Goal: Download file/media

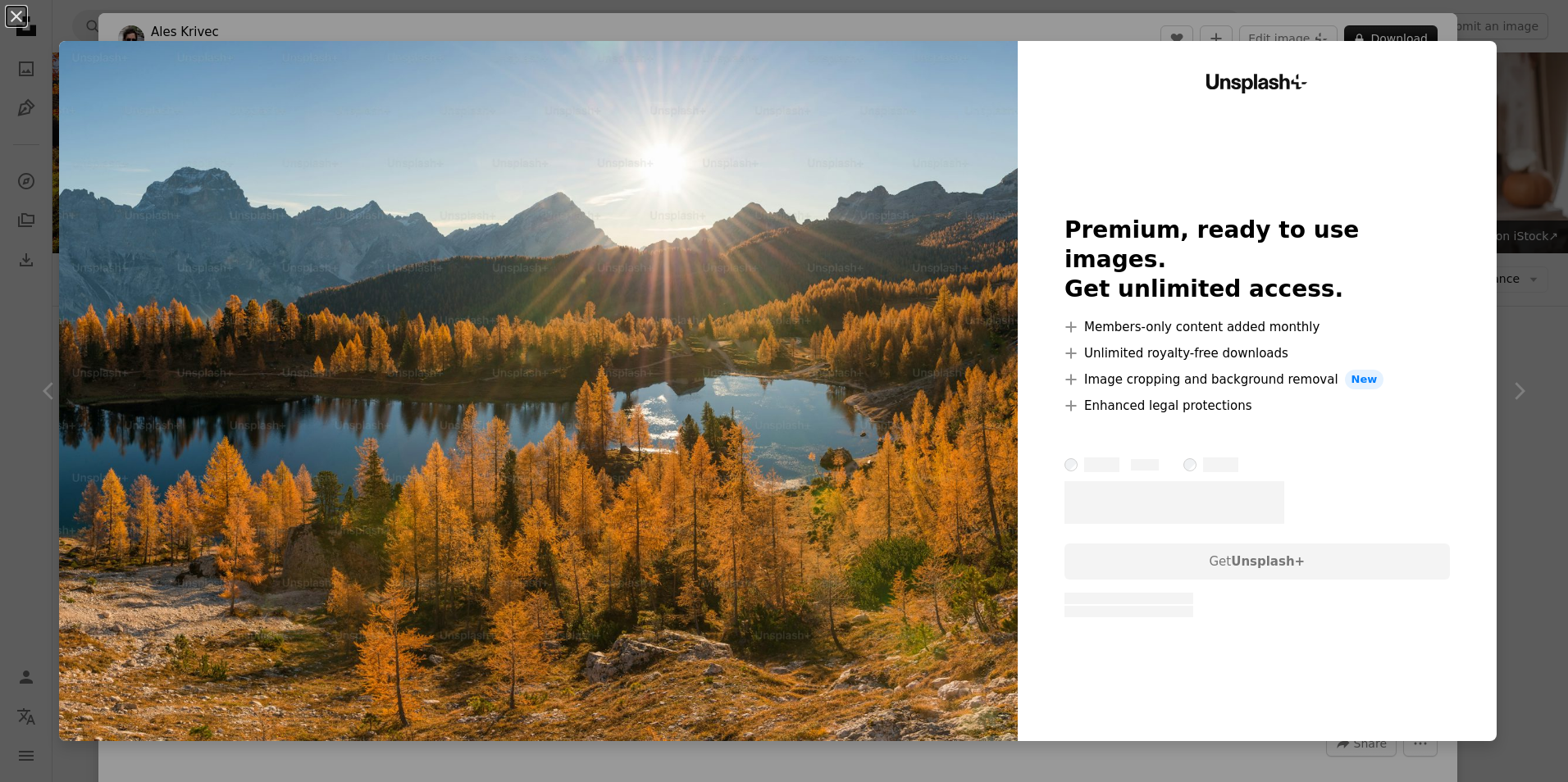
scroll to position [4648, 0]
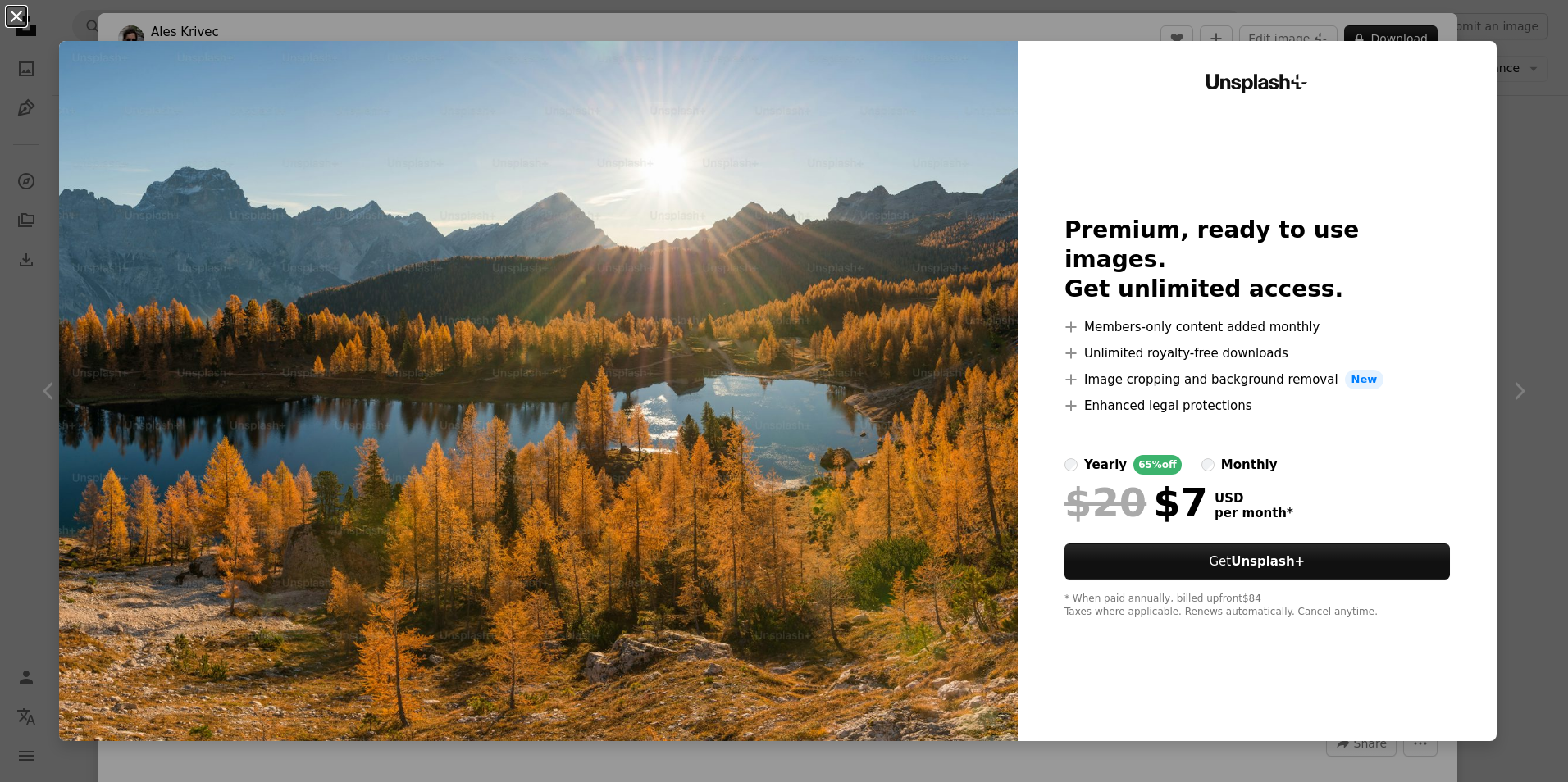
click at [18, 18] on button "An X shape" at bounding box center [16, 16] width 19 height 19
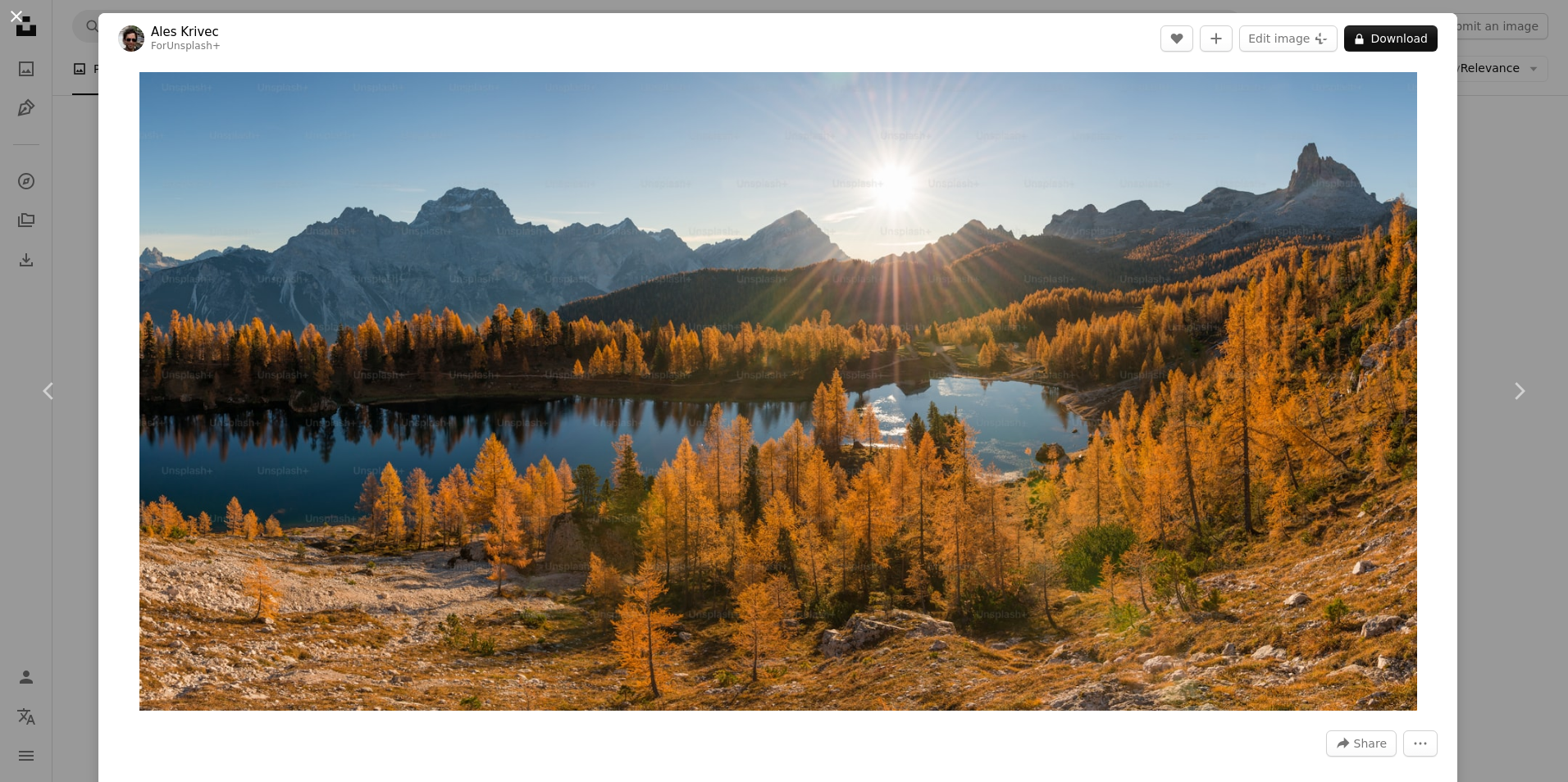
click at [13, 18] on button "An X shape" at bounding box center [16, 16] width 19 height 19
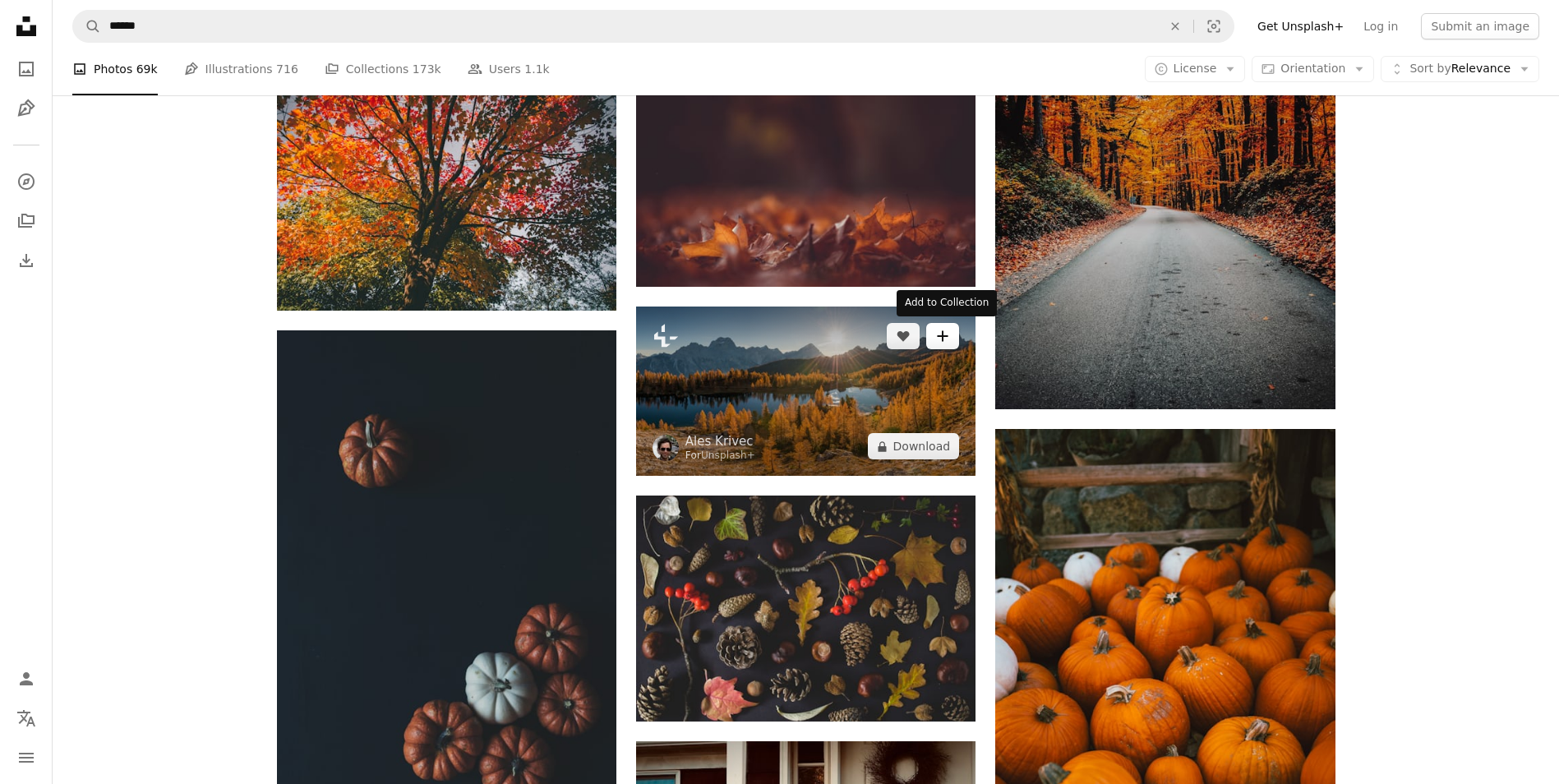
click at [940, 335] on icon "Add to Collection" at bounding box center [943, 335] width 11 height 11
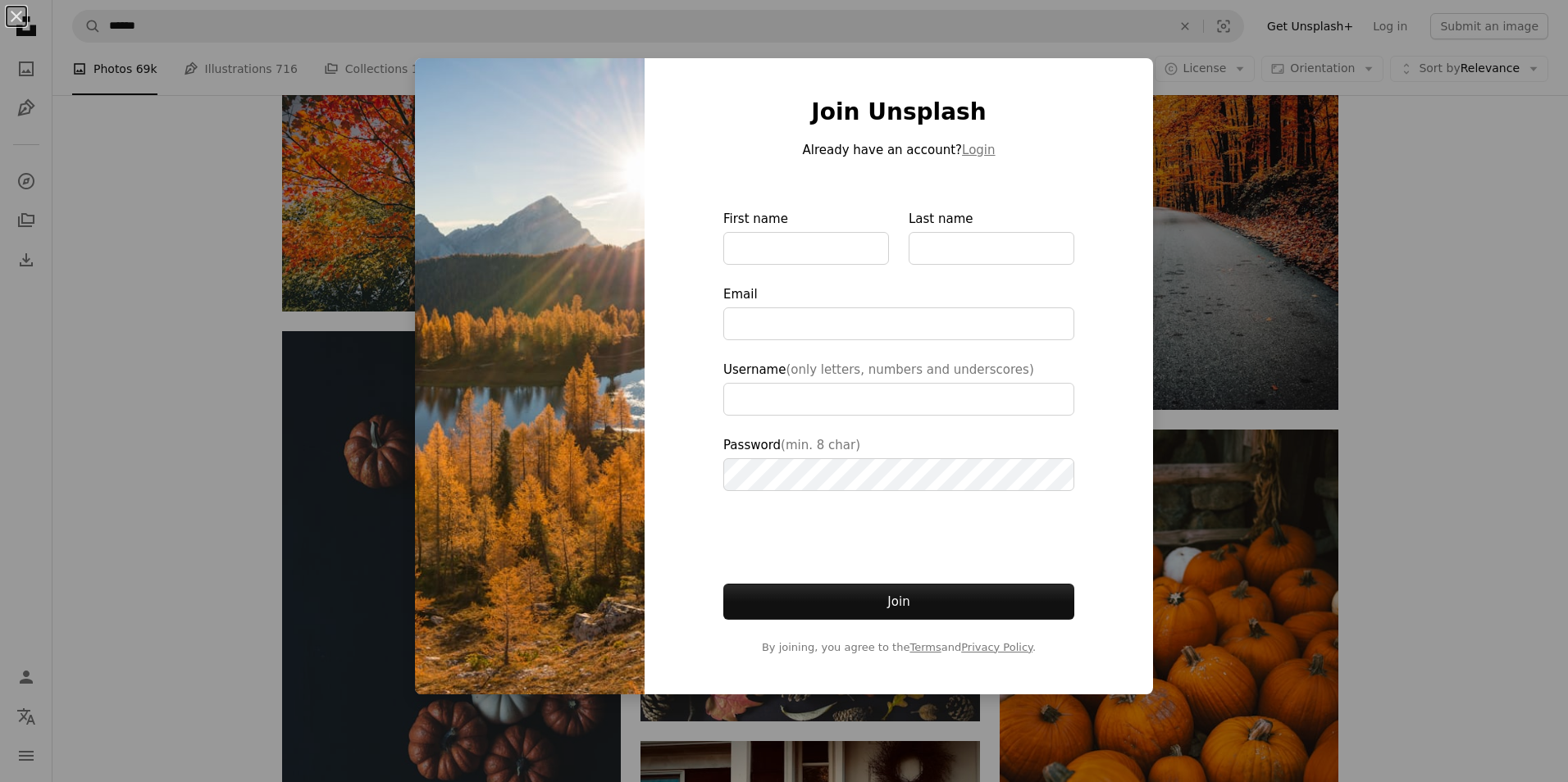
type input "**********"
click at [18, 19] on button "An X shape" at bounding box center [16, 16] width 19 height 19
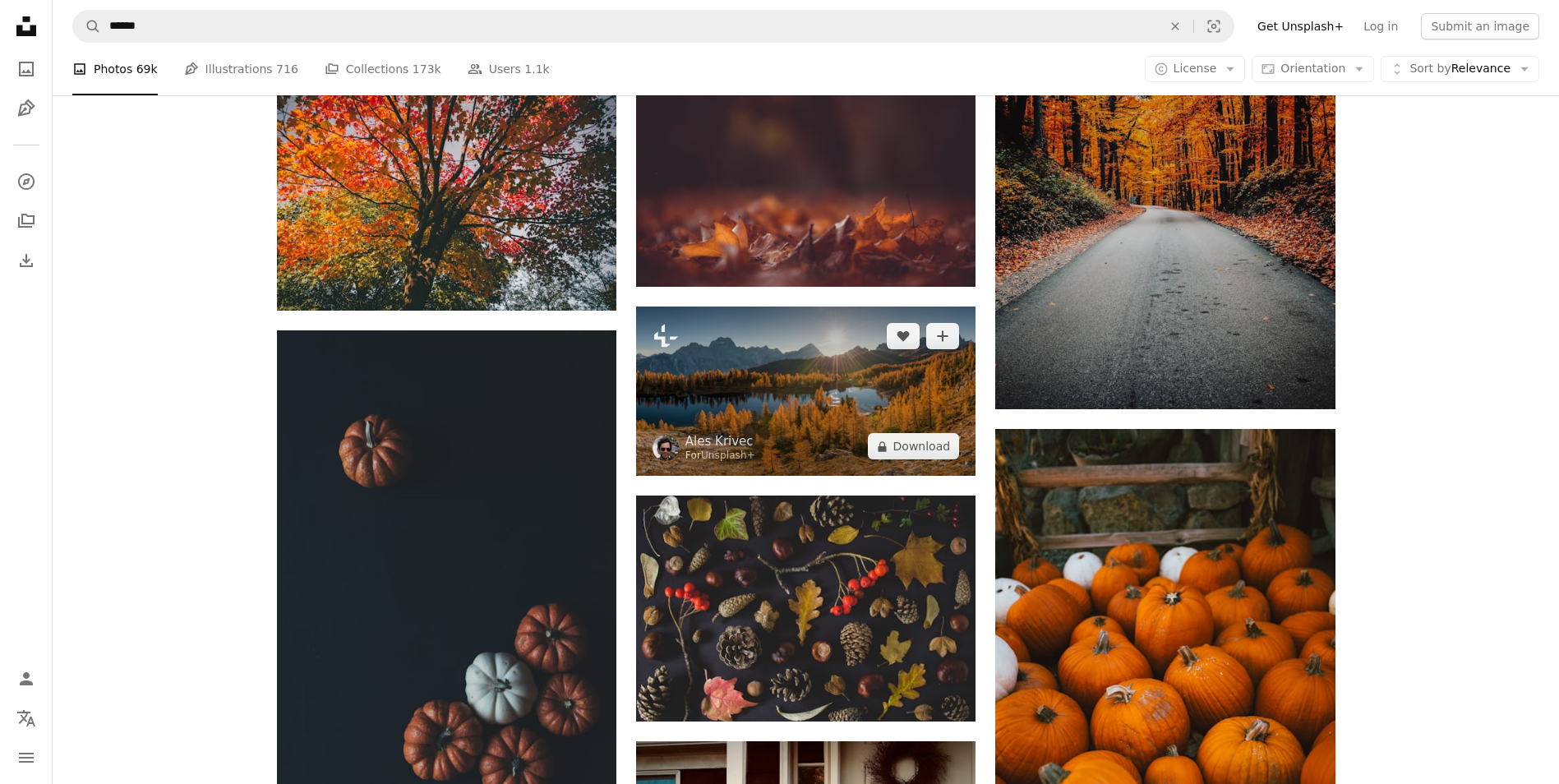
click at [854, 440] on img at bounding box center [806, 392] width 340 height 170
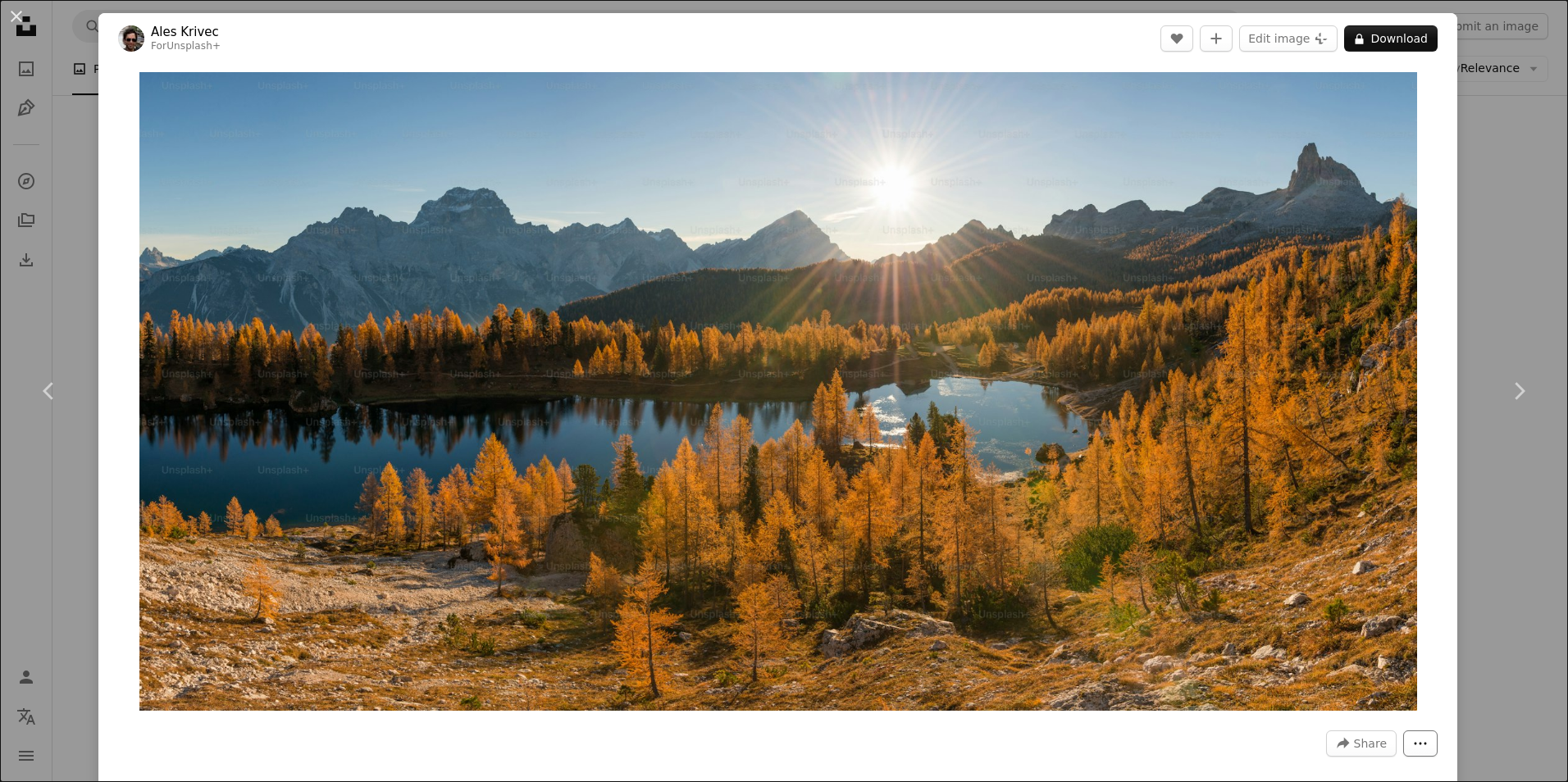
click at [1413, 747] on icon "More Actions" at bounding box center [1420, 743] width 15 height 15
click at [1359, 745] on dialog "An X shape Chevron left Chevron right Ales Krivec For Unsplash+ A heart A plus …" at bounding box center [784, 391] width 1568 height 782
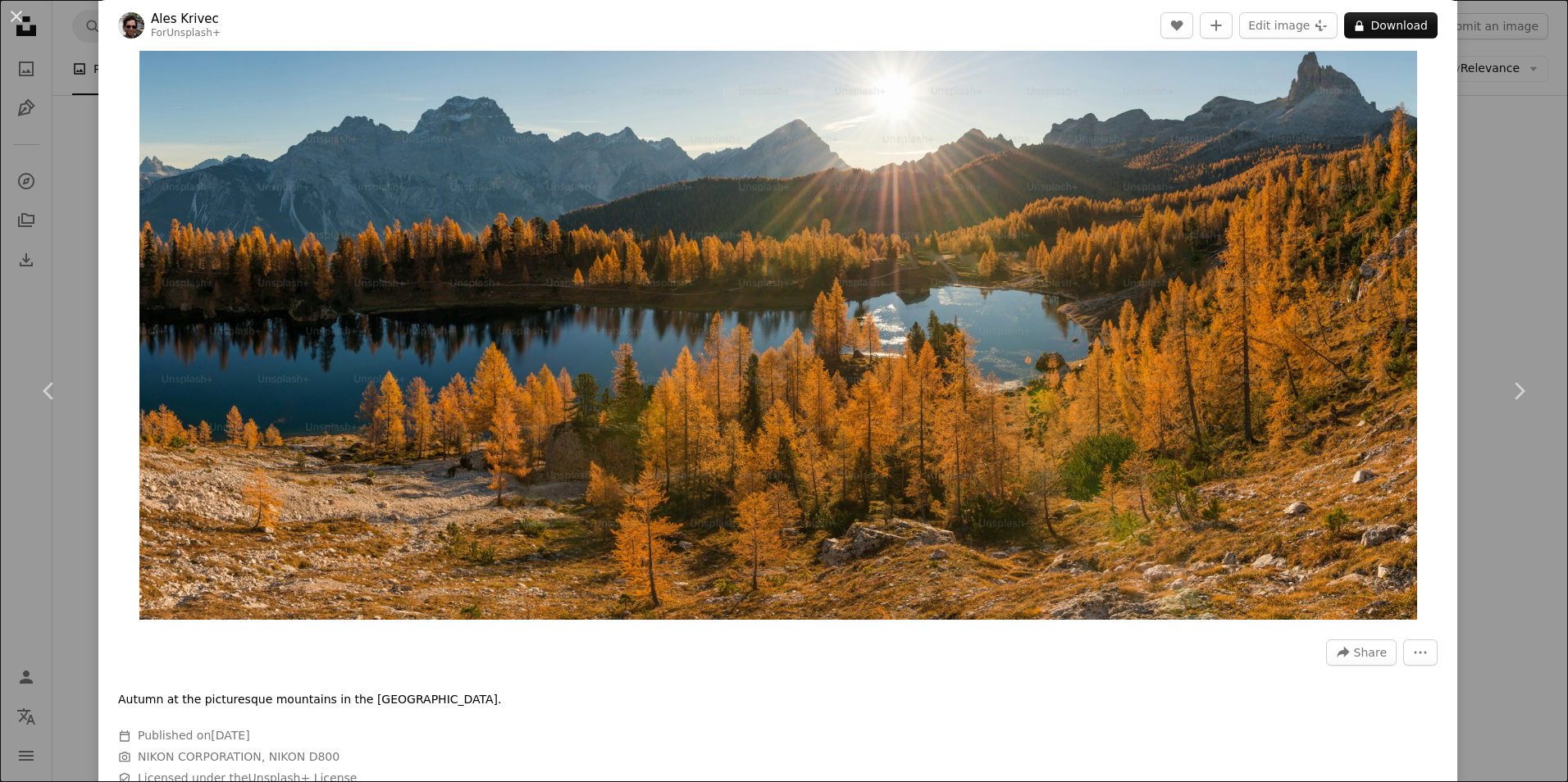
scroll to position [164, 0]
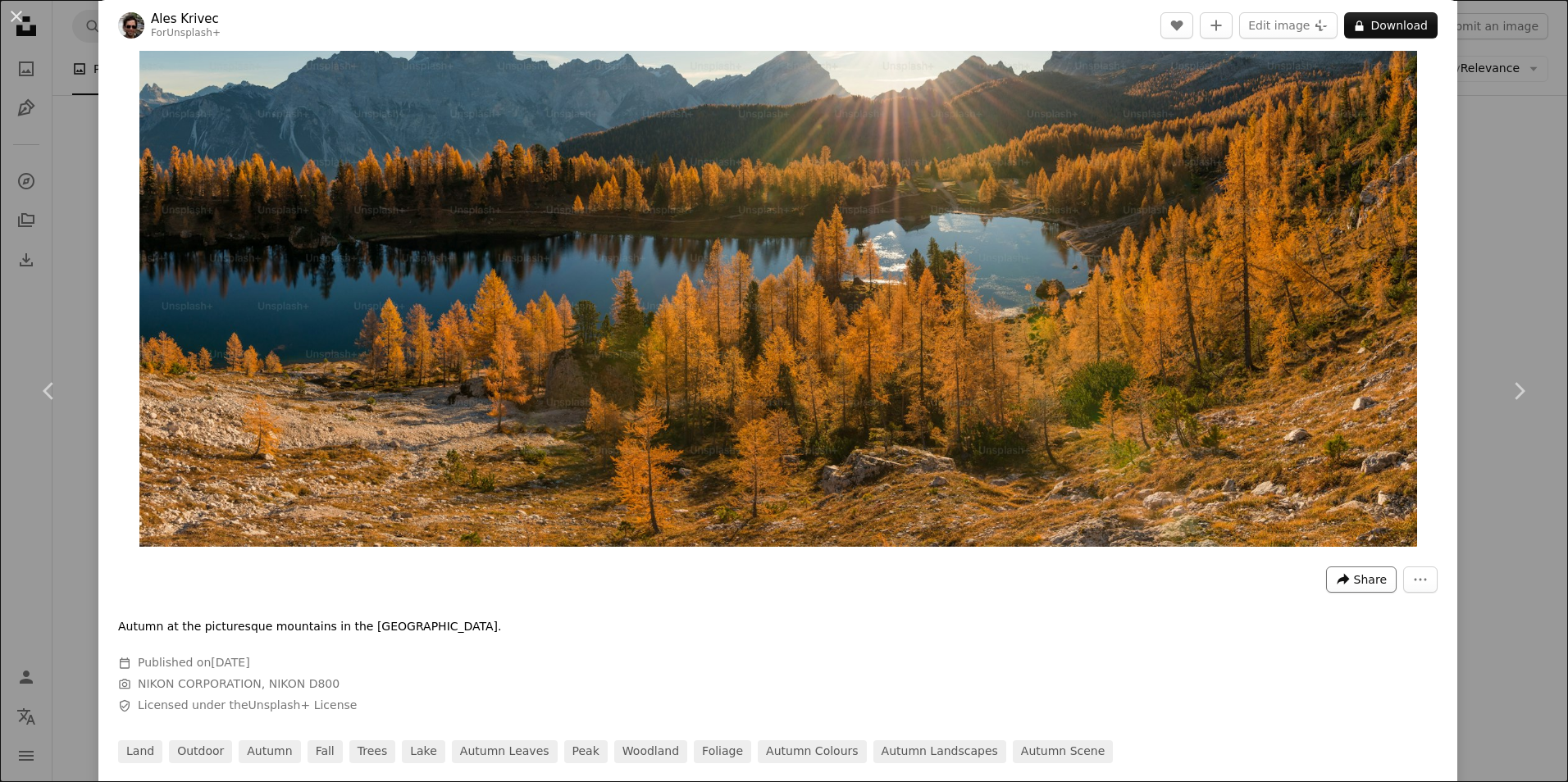
click at [1354, 579] on span "Share" at bounding box center [1370, 579] width 33 height 24
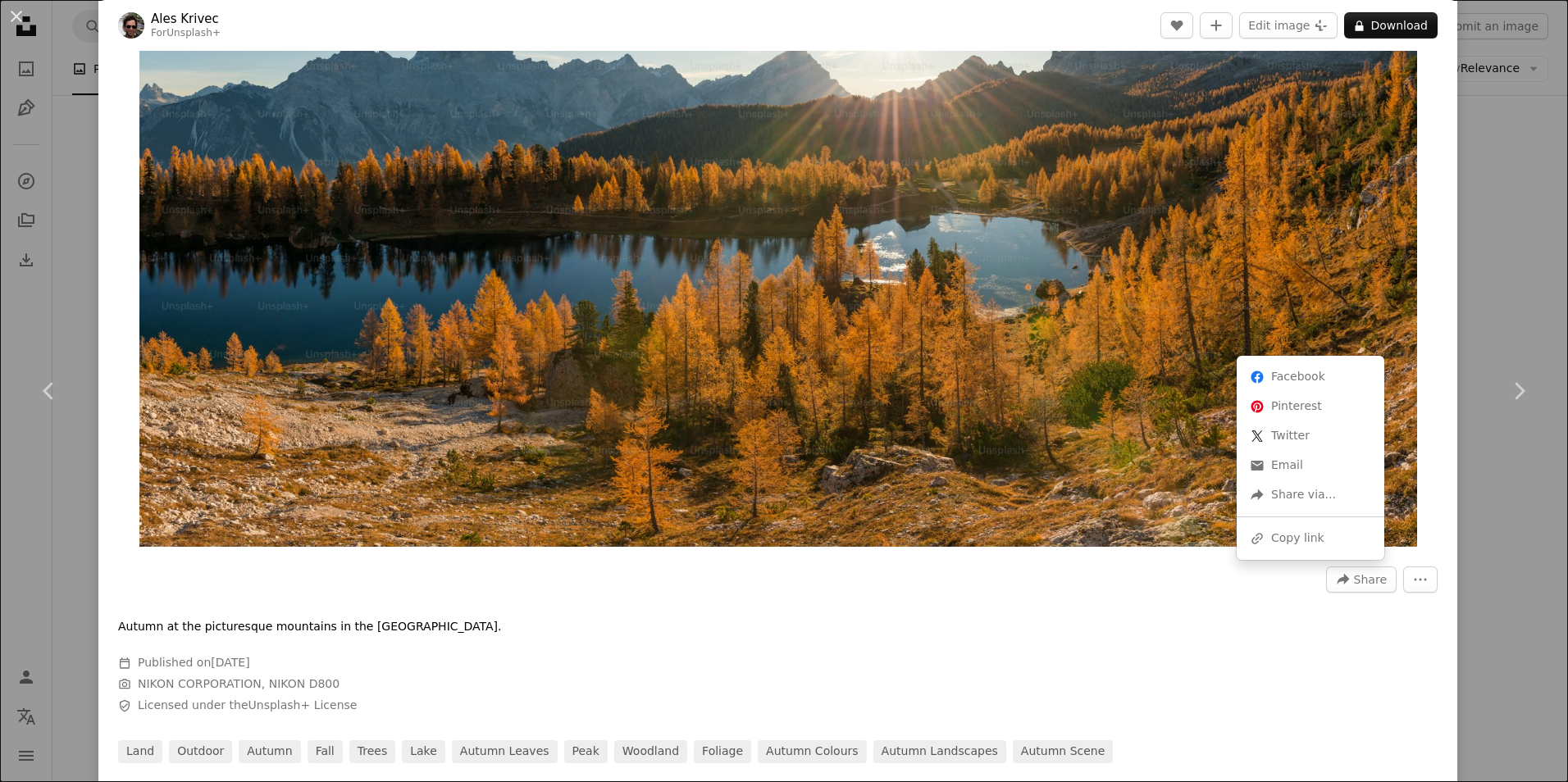
click at [1223, 611] on dialog "An X shape Chevron left Chevron right Ales Krivec For Unsplash+ A heart A plus …" at bounding box center [784, 391] width 1568 height 782
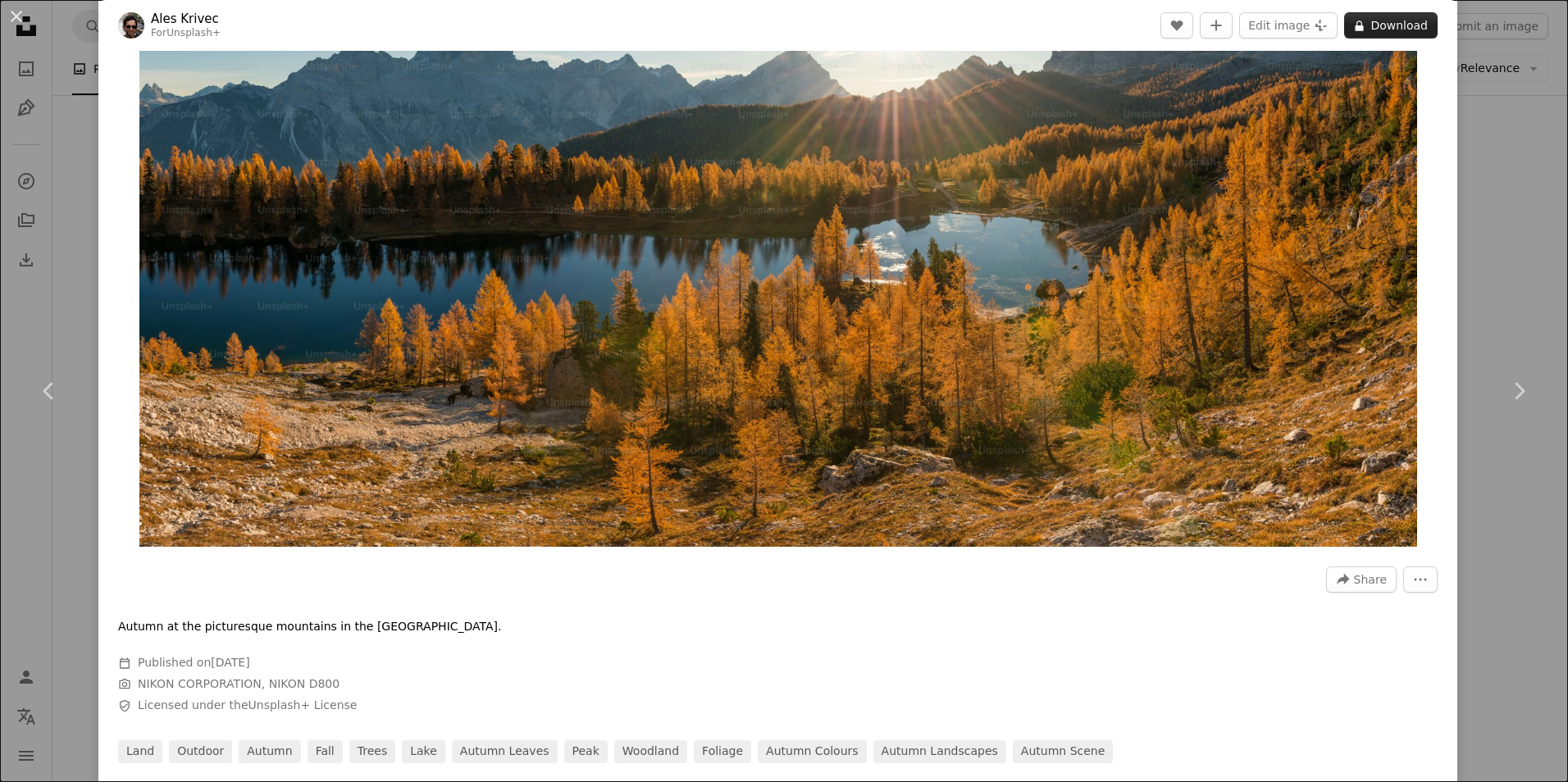
click at [1386, 28] on button "A lock Download" at bounding box center [1390, 25] width 93 height 26
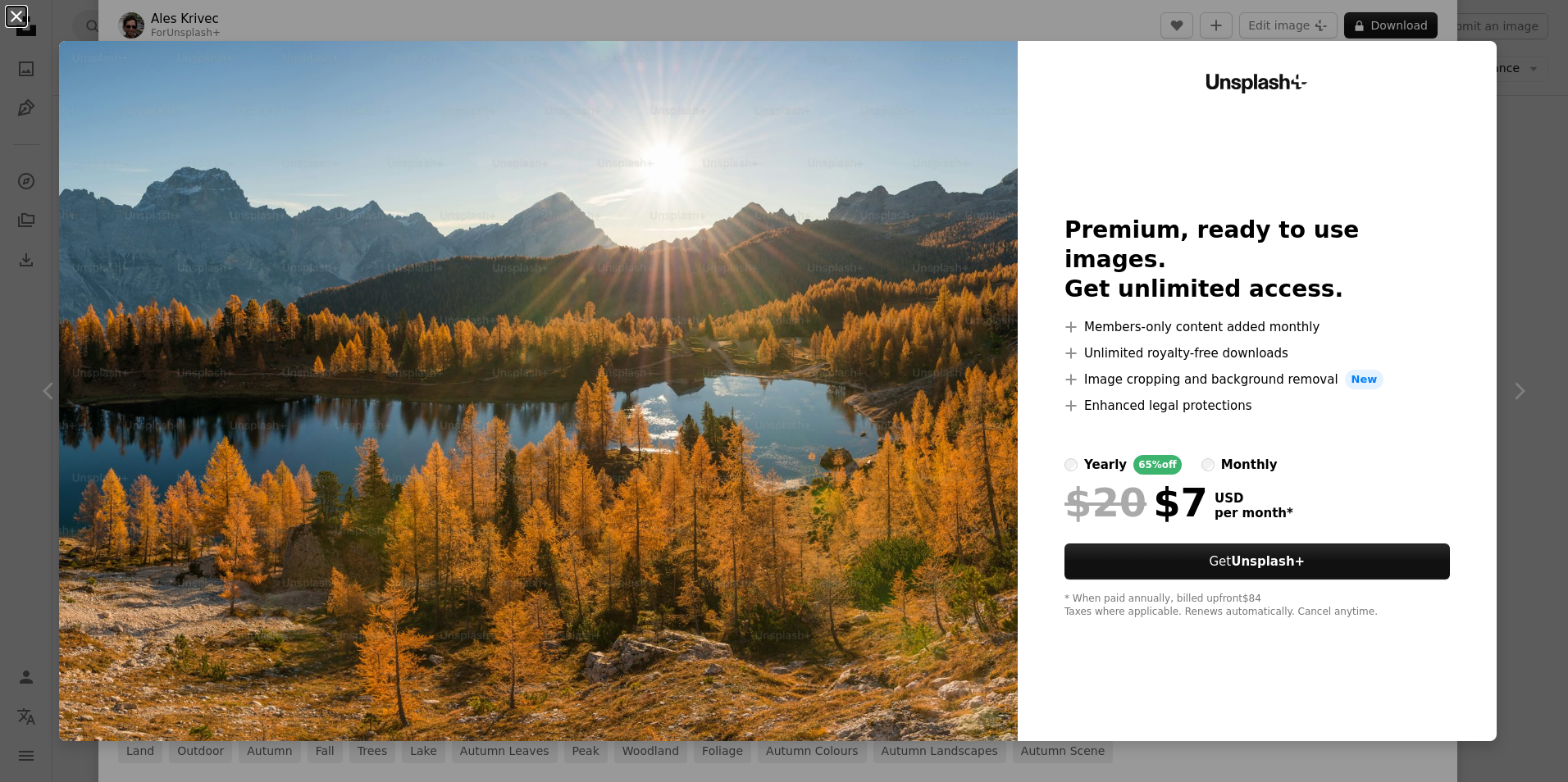
click at [24, 17] on button "An X shape" at bounding box center [16, 16] width 19 height 19
